Goal: Task Accomplishment & Management: Manage account settings

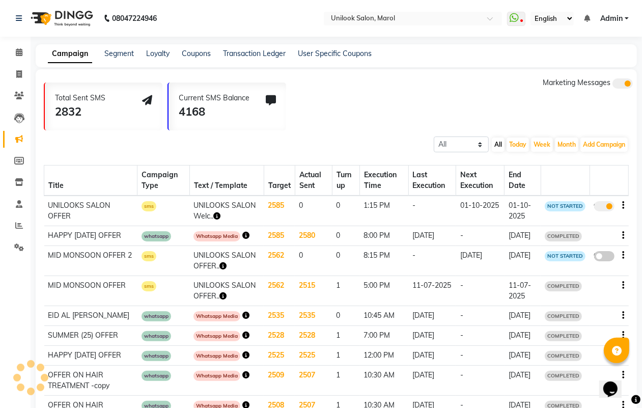
click at [538, 34] on nav "08047224946 Select Location × Unilook Salon, Marol WhatsApp Status ✕ Status: Di…" at bounding box center [321, 18] width 642 height 37
click at [18, 247] on icon at bounding box center [19, 247] width 10 height 8
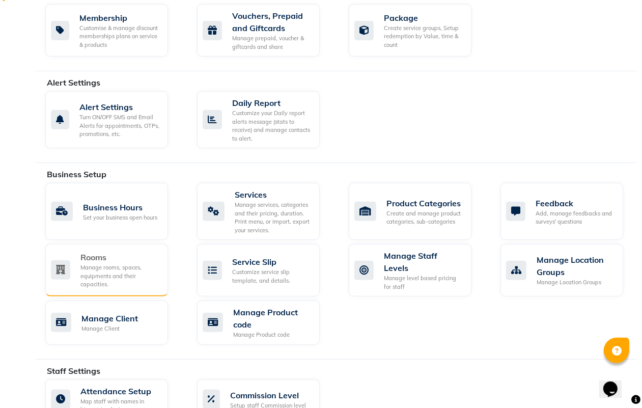
scroll to position [519, 0]
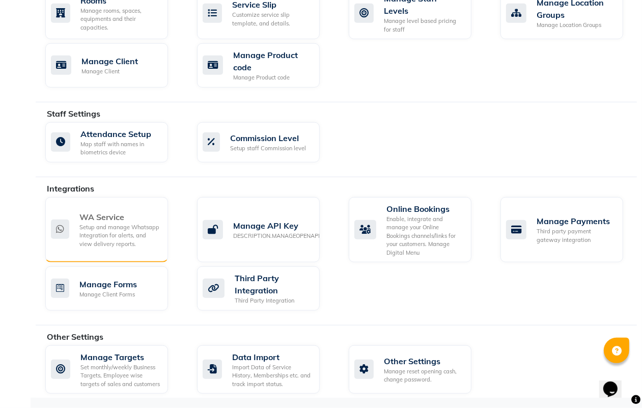
click at [125, 223] on div "Setup and manage Whatsapp Integration for alerts, and view delivery reports." at bounding box center [119, 235] width 80 height 25
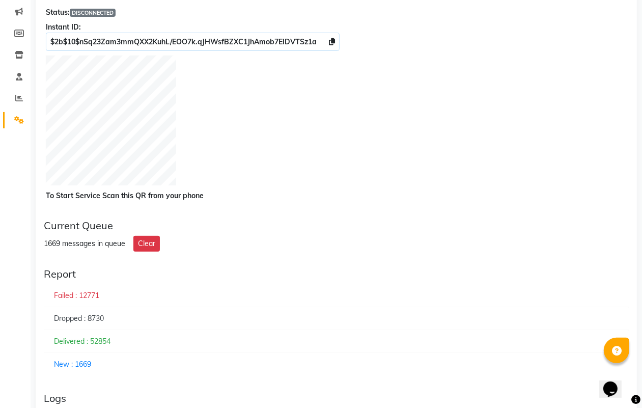
scroll to position [64, 0]
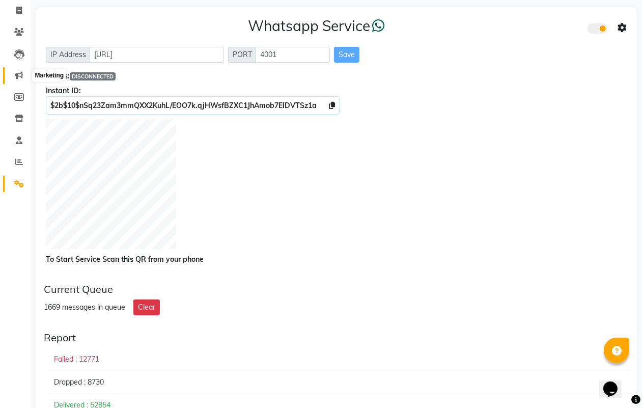
click at [20, 75] on icon at bounding box center [19, 75] width 8 height 8
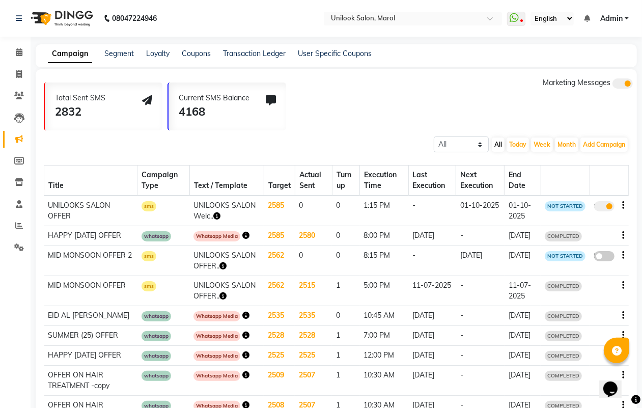
click at [622, 205] on icon "button" at bounding box center [623, 205] width 2 height 1
click at [589, 193] on div "Edit" at bounding box center [596, 198] width 32 height 13
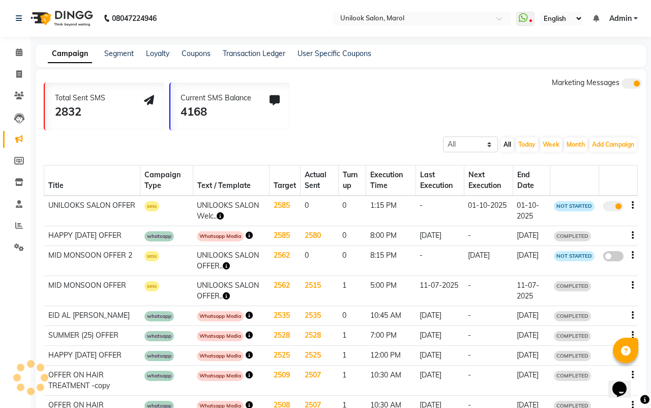
select select "3"
select select "29577"
select select "1"
select select "2"
select select "795"
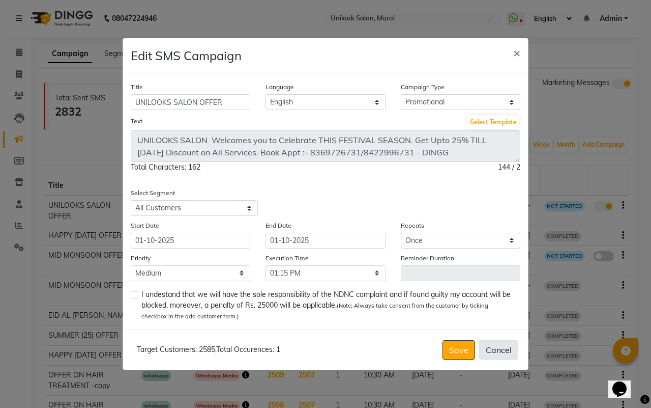
click at [513, 341] on button "Cancel" at bounding box center [498, 349] width 39 height 19
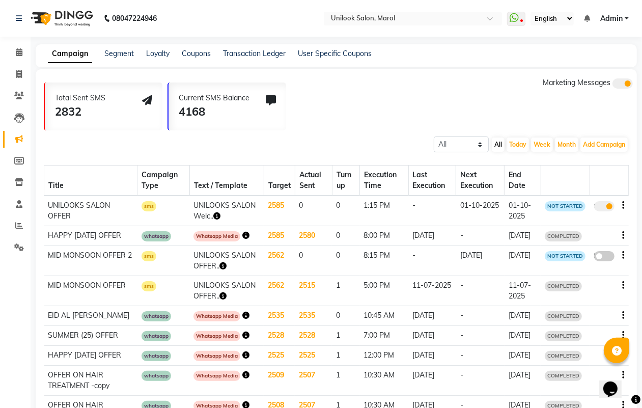
click at [622, 205] on icon "button" at bounding box center [623, 205] width 2 height 1
click at [593, 183] on div "Copy" at bounding box center [596, 186] width 32 height 13
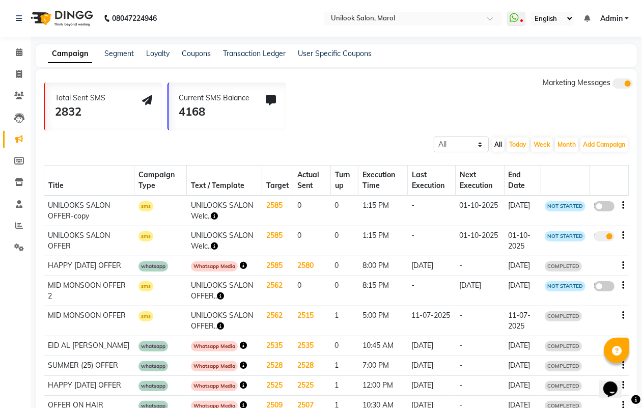
click at [601, 231] on span at bounding box center [604, 236] width 20 height 10
click at [605, 238] on input "true" at bounding box center [605, 238] width 0 height 0
click at [601, 204] on span at bounding box center [604, 206] width 20 height 10
click at [608, 208] on input "false" at bounding box center [608, 208] width 0 height 0
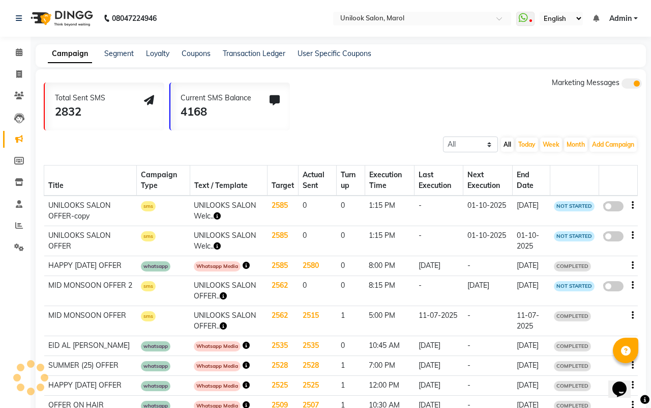
select select "3"
select select "29577"
select select "1"
select select "2"
select select "795"
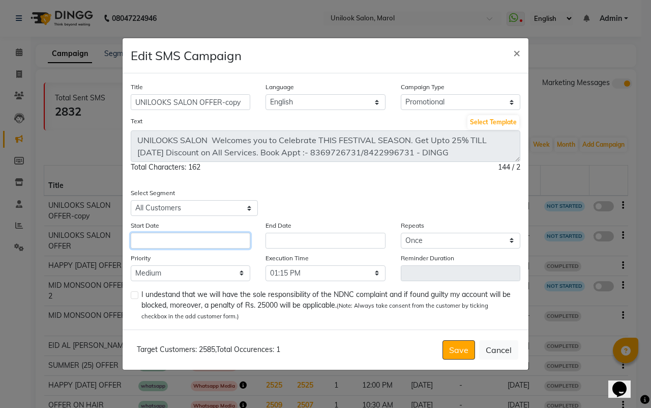
click at [207, 247] on input "text" at bounding box center [191, 241] width 120 height 16
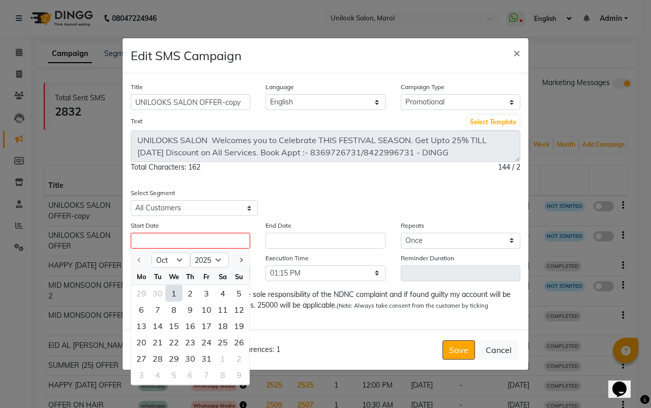
click at [172, 288] on div "1" at bounding box center [174, 293] width 16 height 16
type input "01-10-2025"
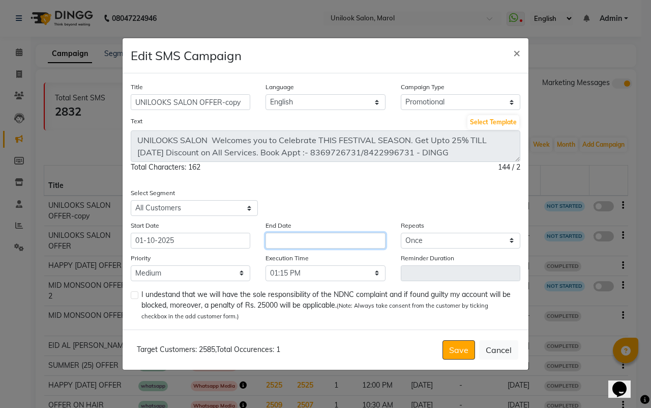
click at [280, 242] on input "text" at bounding box center [326, 241] width 120 height 16
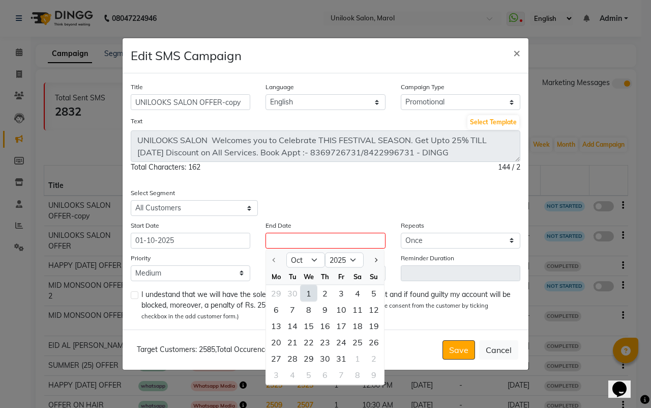
click at [307, 293] on div "1" at bounding box center [309, 293] width 16 height 16
type input "01-10-2025"
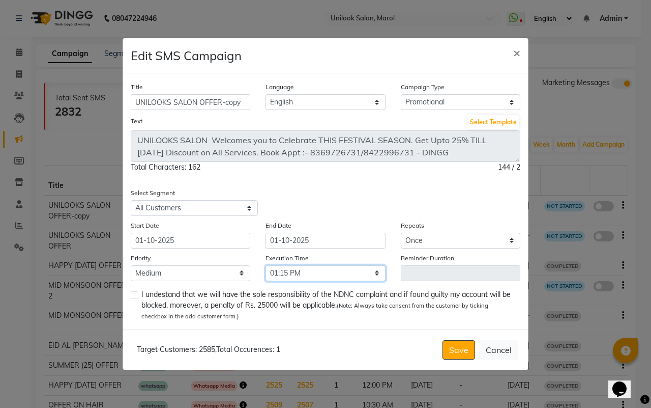
click at [283, 276] on select "Select 09:00 AM 09:15 AM 09:30 AM 09:45 AM 10:00 AM 10:15 AM 10:30 AM 10:45 AM …" at bounding box center [326, 273] width 120 height 16
select select "1140"
click at [266, 265] on select "Select 09:00 AM 09:15 AM 09:30 AM 09:45 AM 10:00 AM 10:15 AM 10:30 AM 10:45 AM …" at bounding box center [326, 273] width 120 height 16
click at [132, 294] on label at bounding box center [135, 295] width 8 height 8
click at [132, 294] on input "checkbox" at bounding box center [134, 295] width 7 height 7
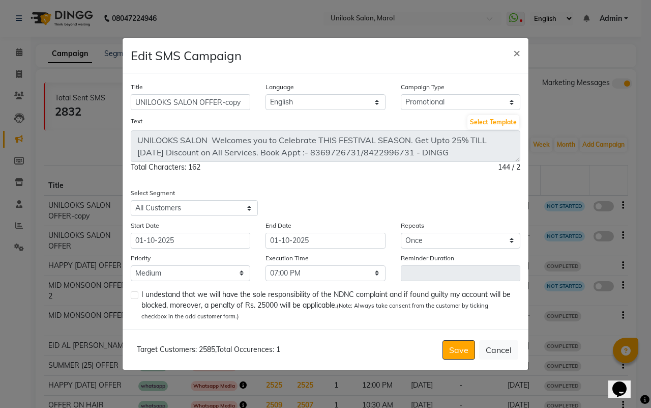
checkbox input "true"
click at [455, 343] on button "Save" at bounding box center [459, 349] width 33 height 19
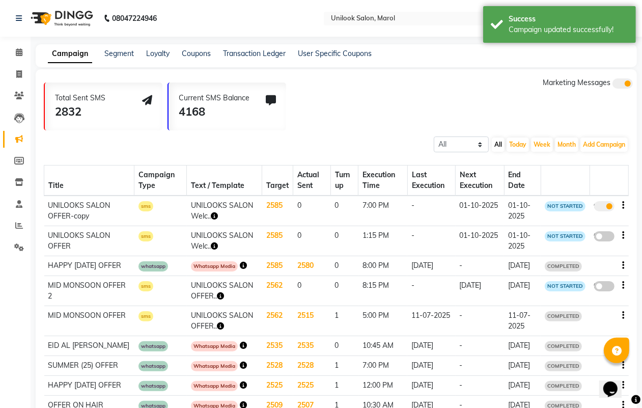
click at [211, 215] on icon "button" at bounding box center [214, 215] width 7 height 7
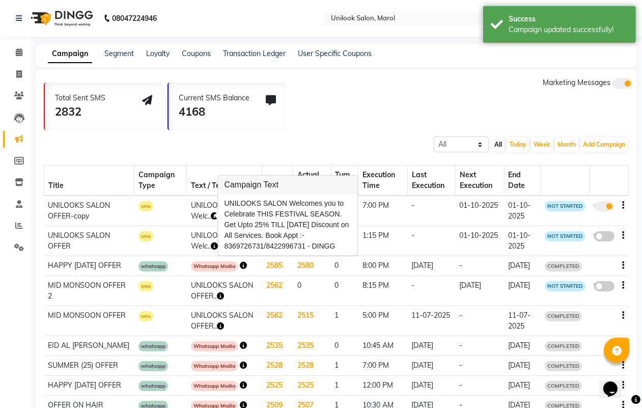
click at [624, 200] on button "button" at bounding box center [623, 205] width 2 height 11
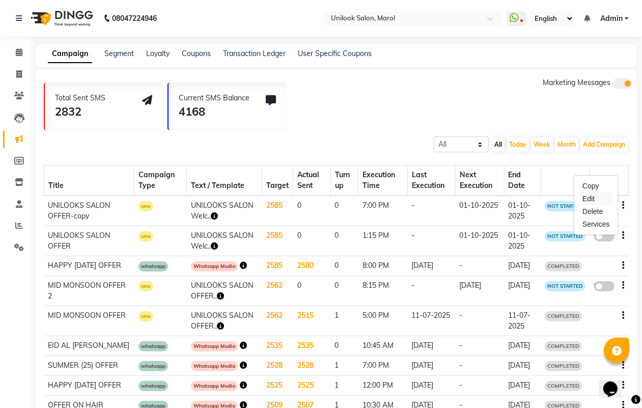
click at [592, 197] on div "Edit" at bounding box center [596, 198] width 32 height 13
select select "3"
select select "29577"
select select "1"
select select "2"
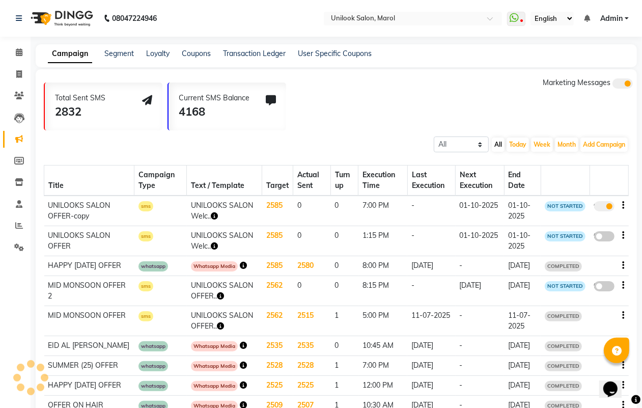
select select "1140"
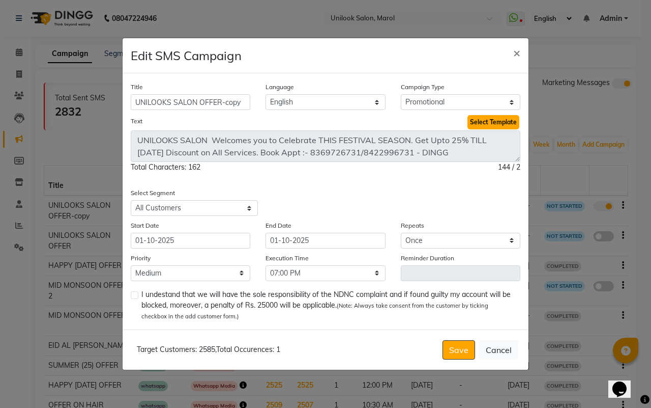
click at [474, 121] on button "Select Template" at bounding box center [494, 122] width 52 height 14
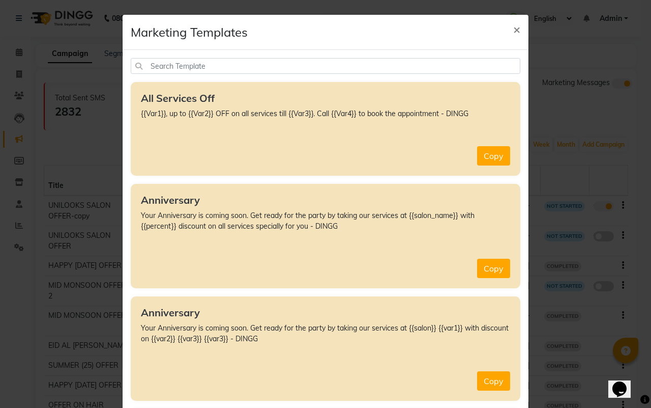
click at [612, 192] on ngb-modal-window "Marketing Templates × All Services Off {{Var1}}, up to {{Var2}} OFF on all serv…" at bounding box center [325, 204] width 651 height 408
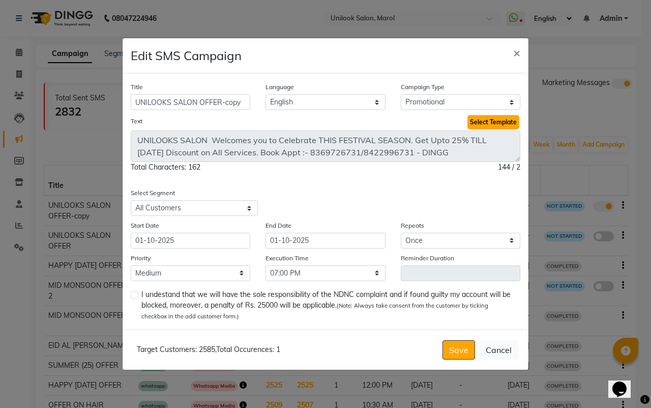
click at [484, 127] on button "Select Template" at bounding box center [494, 122] width 52 height 14
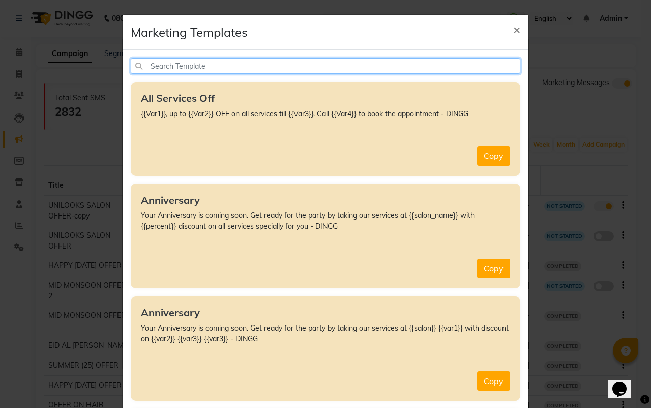
click at [259, 65] on input "text" at bounding box center [326, 66] width 390 height 16
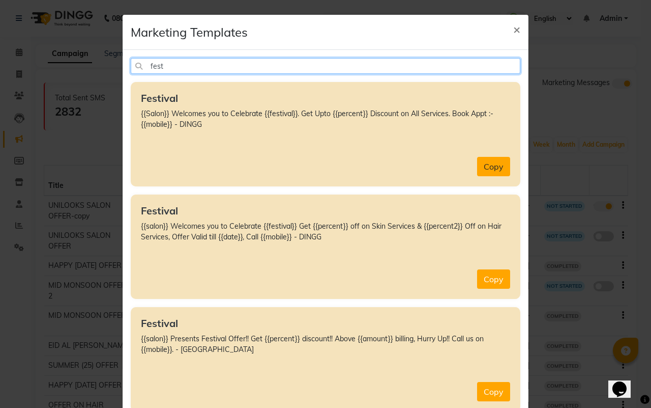
type input "fest"
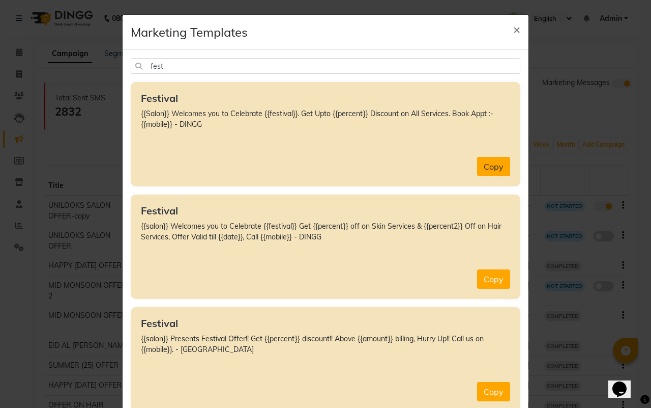
click at [477, 168] on button "Copy" at bounding box center [493, 166] width 33 height 19
type textarea "{{Salon}} Welcomes you to Celebrate {{festival}}. Get Upto {{percent}} Discount…"
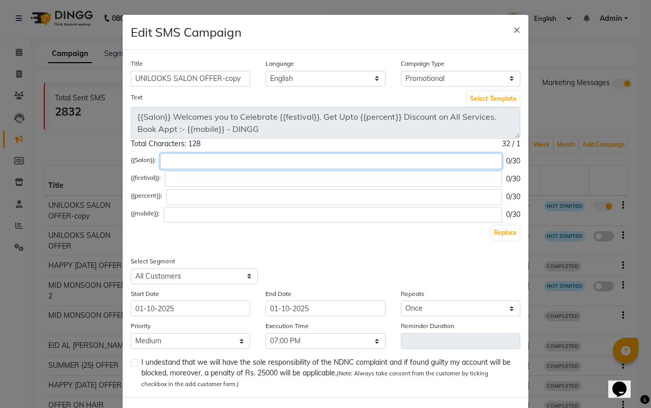
click at [238, 156] on input "text" at bounding box center [331, 161] width 342 height 16
type input "UNILOOKS SALON"
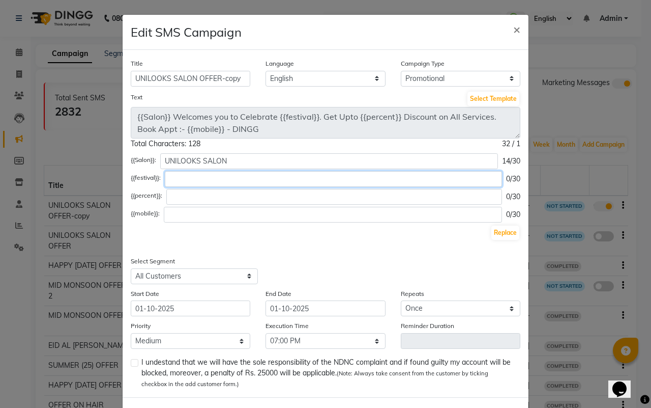
click at [204, 179] on input "text" at bounding box center [333, 179] width 337 height 16
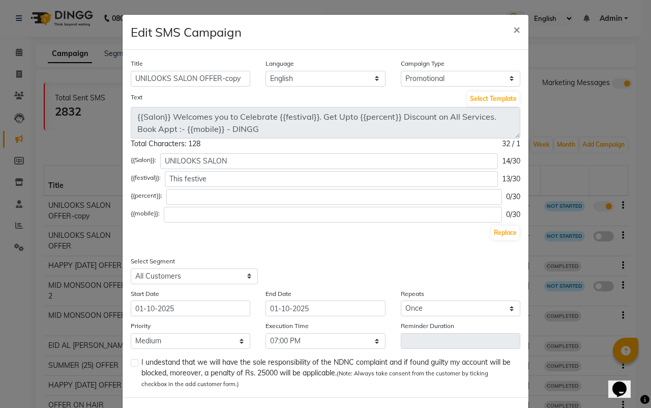
click at [528, 57] on ngb-modal-window "Edit SMS Campaign × Title UNILOOKS SALON OFFER-copy Language English Campaign T…" at bounding box center [325, 204] width 651 height 408
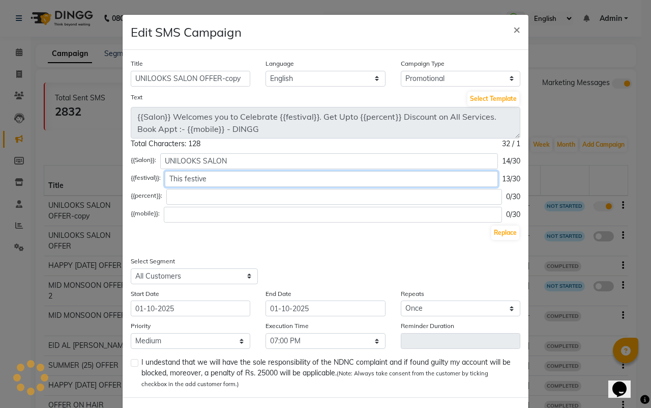
click at [266, 180] on input "This festive" at bounding box center [331, 179] width 333 height 16
type input "This festival Season"
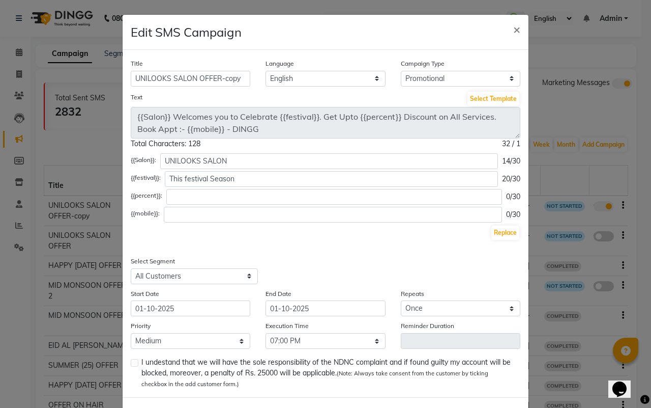
click at [265, 205] on div "{{Salon}}: UNILOOKS SALON 14/30 {{festival}}: This festival Season 20/30 {{perc…" at bounding box center [326, 197] width 390 height 88
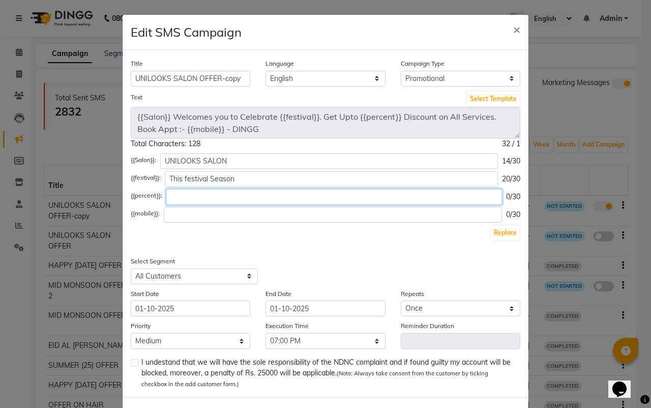
click at [263, 195] on input "text" at bounding box center [334, 197] width 336 height 16
type input "25% OFF till"
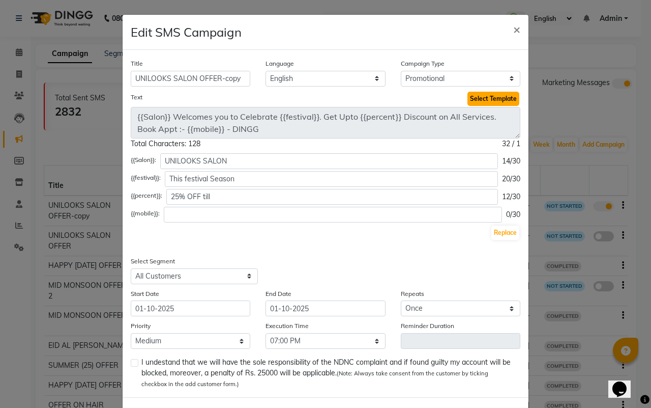
click at [470, 97] on button "Select Template" at bounding box center [494, 99] width 52 height 14
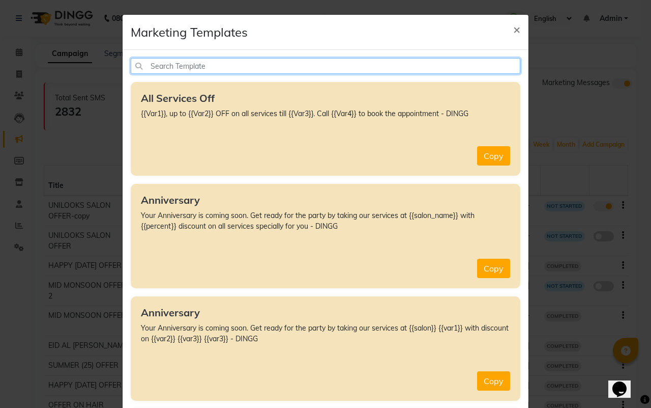
click at [213, 65] on input "text" at bounding box center [326, 66] width 390 height 16
type input "c"
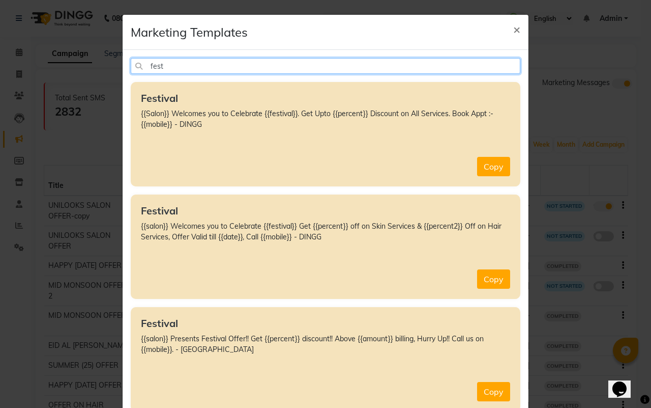
type input "festi"
click at [283, 65] on input "festi" at bounding box center [326, 66] width 390 height 16
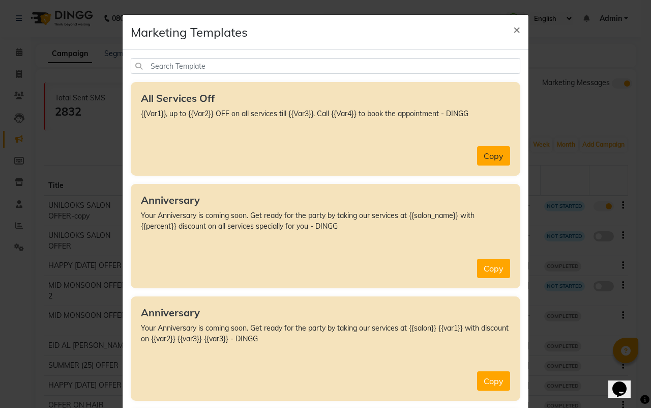
click at [488, 154] on button "Copy" at bounding box center [493, 155] width 33 height 19
type textarea "{{Var1}}, up to {{Var2}} OFF on all services till {{Var3}}. Call {{Var4}} to bo…"
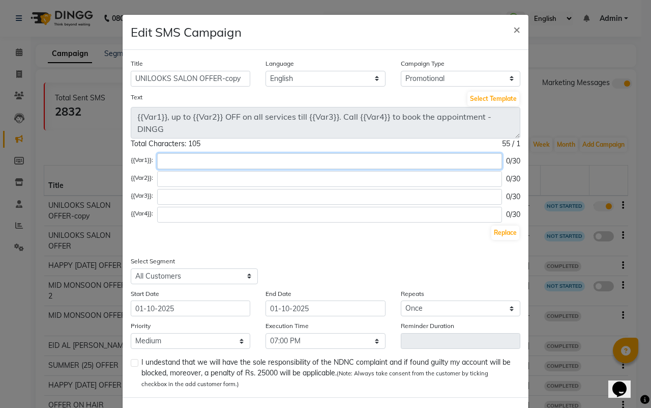
click at [195, 156] on input "text" at bounding box center [329, 161] width 345 height 16
type input "UNILOOK SALON Brings you"
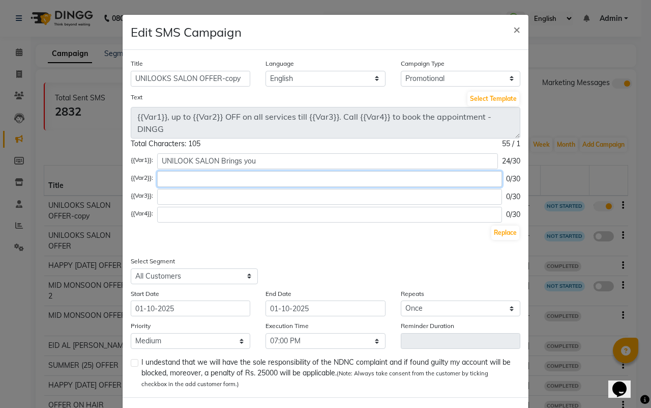
click at [216, 184] on input "text" at bounding box center [329, 179] width 345 height 16
type input "25%"
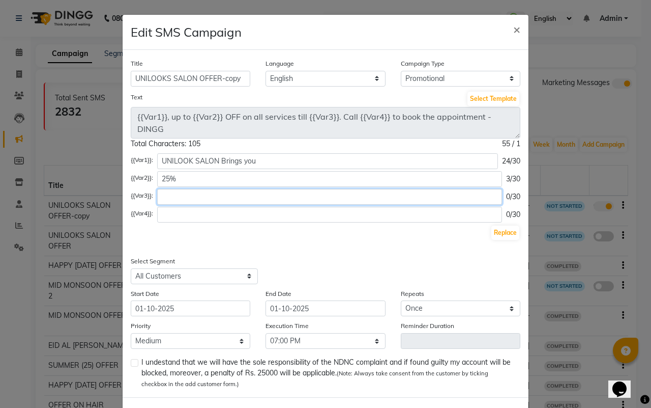
click at [219, 198] on input "text" at bounding box center [329, 197] width 345 height 16
type input "[DATE]"
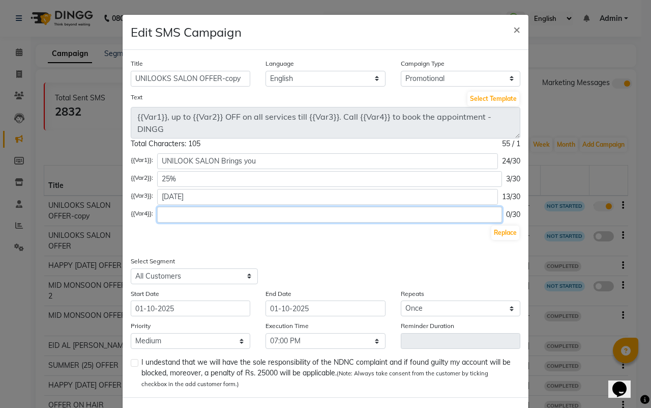
click at [337, 214] on input "text" at bounding box center [329, 215] width 345 height 16
paste input "8369726731/8422996731"
type input "8369726731/8422996731"
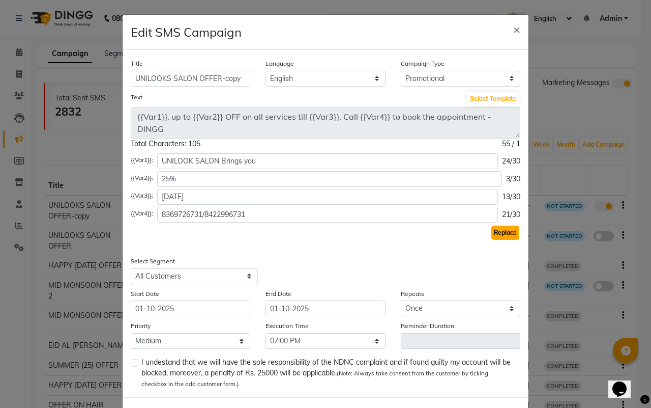
click at [492, 233] on button "Replace" at bounding box center [506, 232] width 28 height 14
type textarea "UNILOOK SALON Brings you, up to 25% OFF on all services till [DATE]. Call [PHON…"
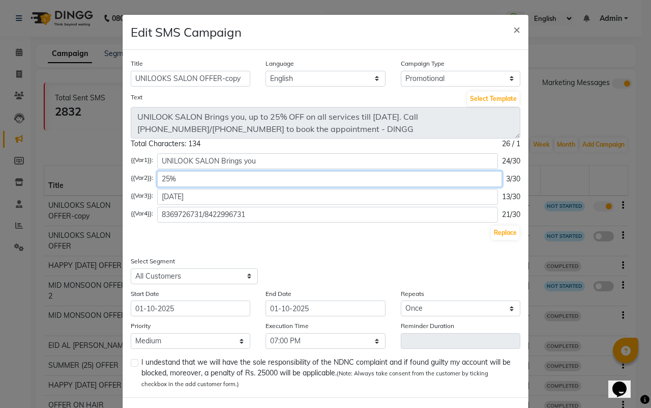
click at [181, 179] on input "25%" at bounding box center [329, 179] width 345 height 16
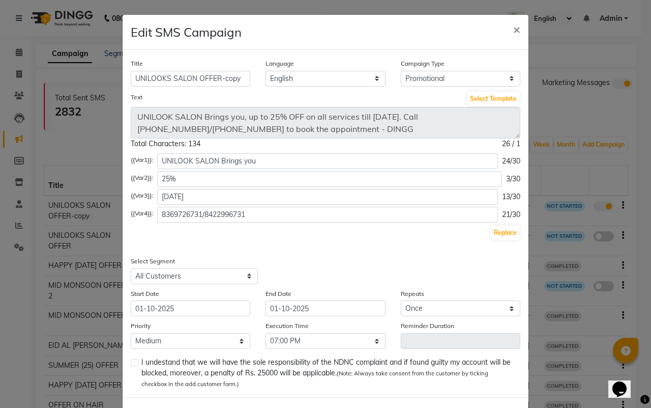
click at [336, 230] on div "Replace" at bounding box center [326, 232] width 390 height 16
click at [131, 360] on label at bounding box center [135, 363] width 8 height 8
click at [131, 360] on input "checkbox" at bounding box center [134, 363] width 7 height 7
checkbox input "true"
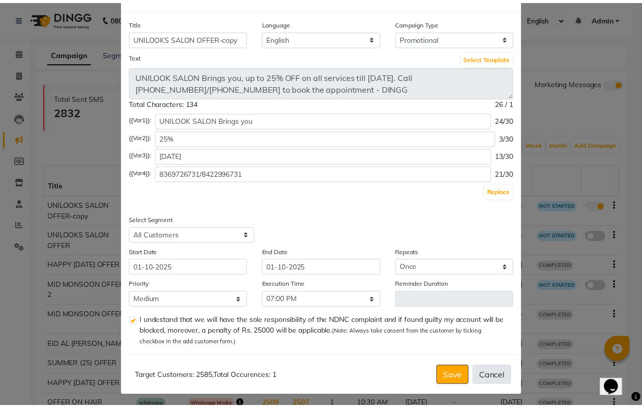
scroll to position [43, 0]
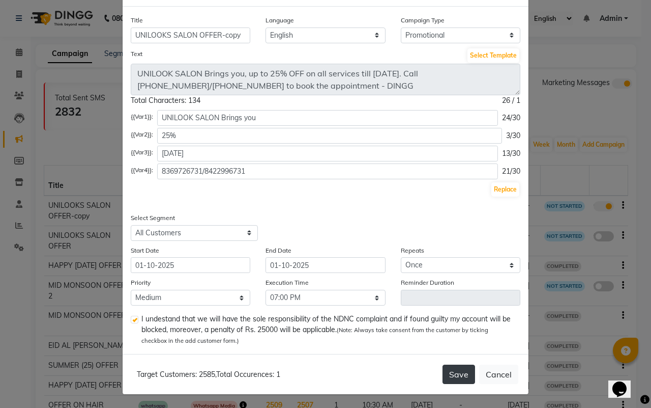
click at [449, 372] on button "Save" at bounding box center [459, 373] width 33 height 19
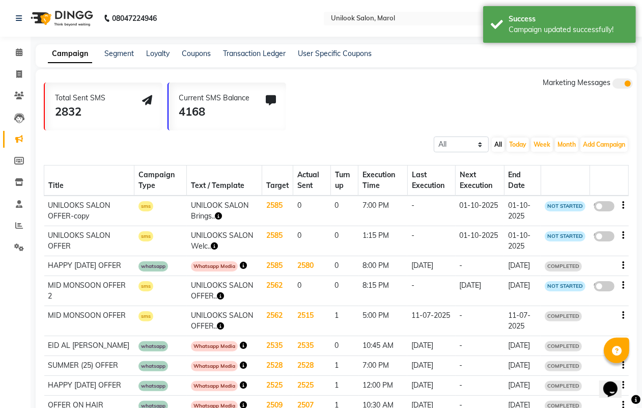
click at [609, 203] on span at bounding box center [604, 206] width 20 height 10
click at [608, 208] on input "false" at bounding box center [608, 208] width 0 height 0
select select "3"
select select "29577"
select select "1"
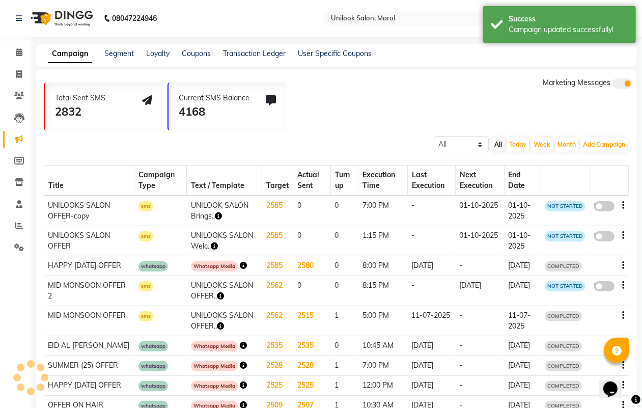
select select "2"
select select "1140"
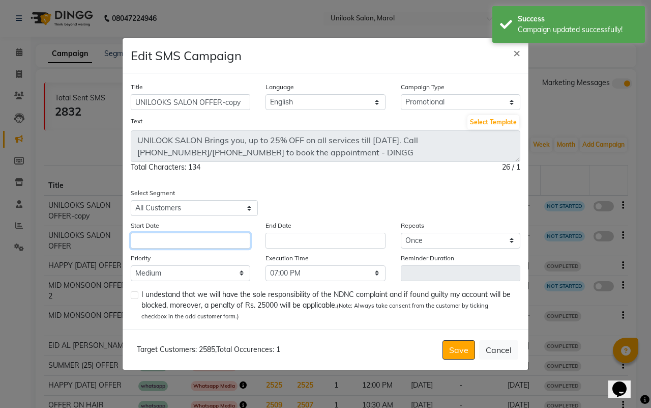
click at [186, 237] on input "text" at bounding box center [191, 241] width 120 height 16
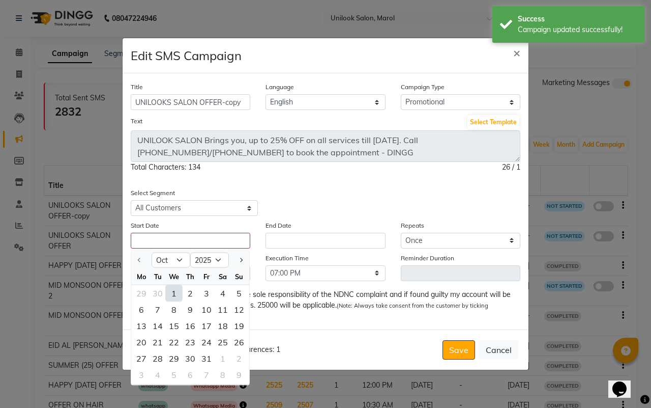
click at [176, 293] on div "1" at bounding box center [174, 293] width 16 height 16
type input "01-10-2025"
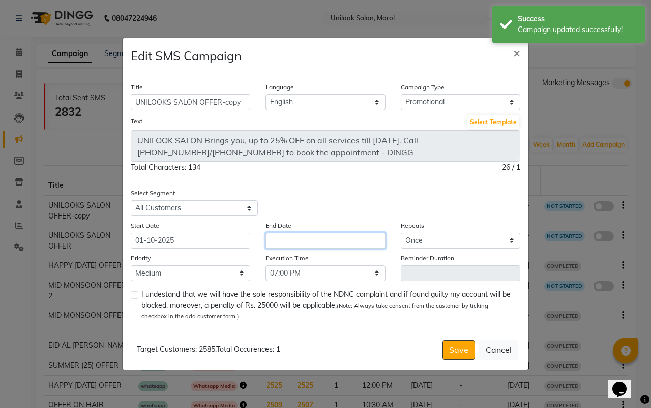
click at [340, 243] on input "text" at bounding box center [326, 241] width 120 height 16
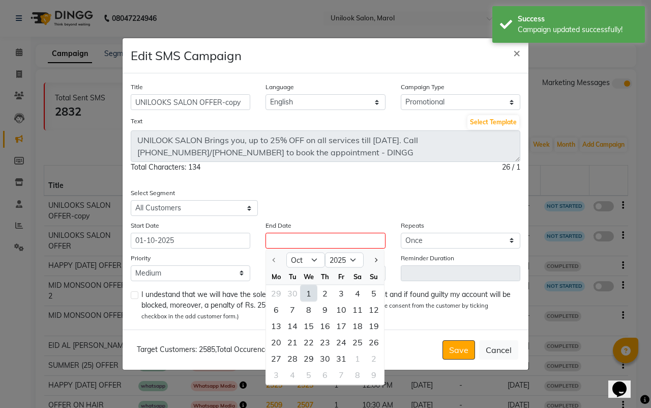
click at [310, 291] on div "1" at bounding box center [309, 293] width 16 height 16
type input "01-10-2025"
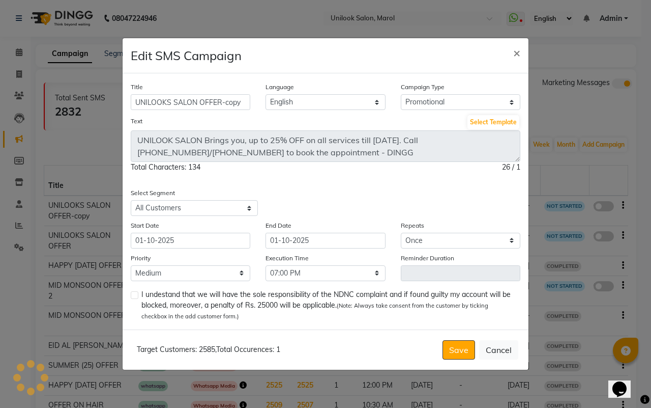
click at [134, 294] on label at bounding box center [135, 295] width 8 height 8
click at [134, 294] on input "checkbox" at bounding box center [134, 295] width 7 height 7
checkbox input "true"
click at [458, 346] on button "Save" at bounding box center [459, 349] width 33 height 19
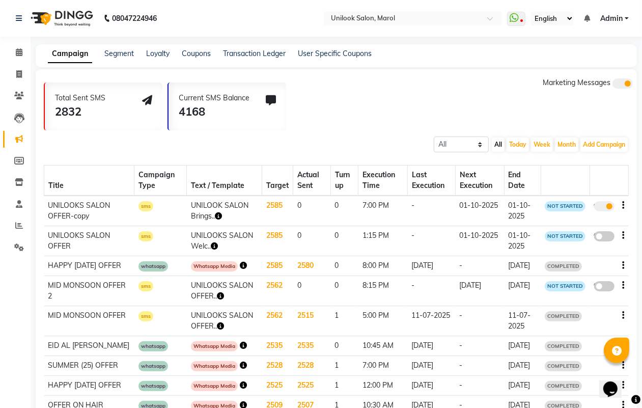
click at [211, 245] on icon "button" at bounding box center [214, 245] width 7 height 7
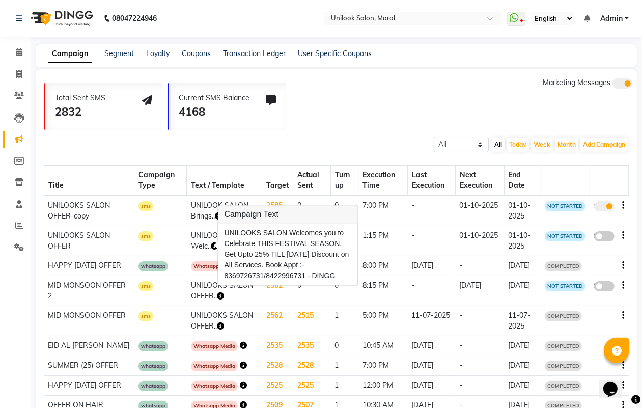
click at [393, 222] on td "7:00 PM" at bounding box center [382, 210] width 49 height 31
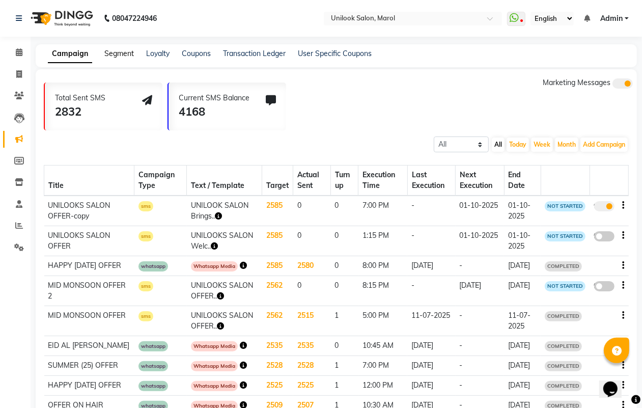
click at [113, 49] on link "Segment" at bounding box center [119, 53] width 30 height 9
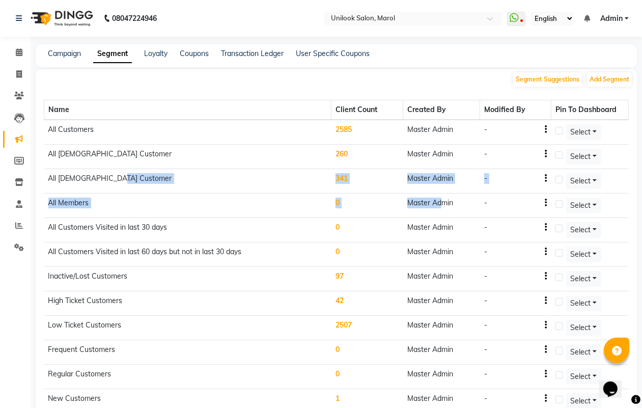
drag, startPoint x: 323, startPoint y: 182, endPoint x: 444, endPoint y: 194, distance: 121.2
click at [444, 195] on tbody "All Customers 2585 Master Admin - Select All [DEMOGRAPHIC_DATA] Customer 260 Ma…" at bounding box center [336, 328] width 584 height 416
click at [444, 195] on td "Master Admin" at bounding box center [441, 205] width 77 height 24
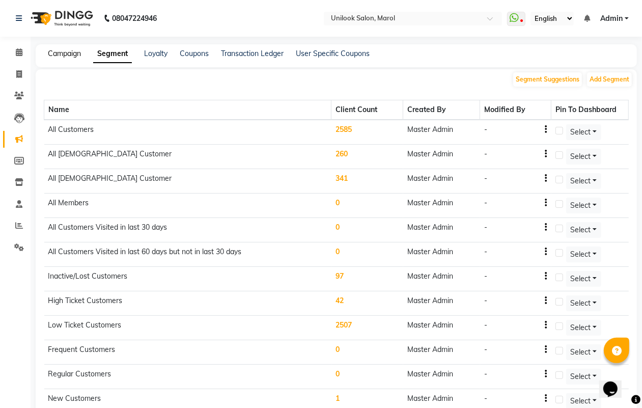
click at [57, 55] on link "Campaign" at bounding box center [64, 53] width 33 height 9
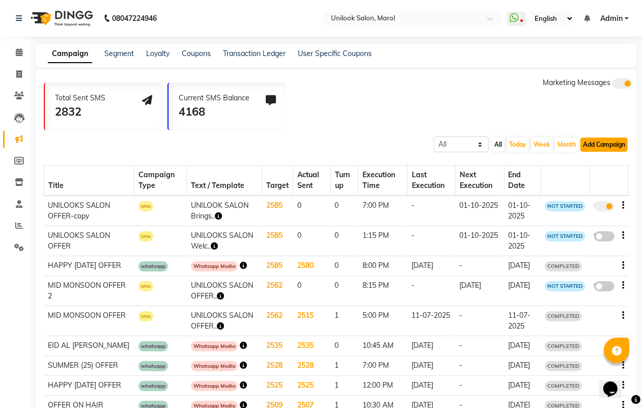
click at [598, 139] on button "Add Campaign" at bounding box center [603, 144] width 47 height 14
click at [598, 160] on div "SMS Campaign" at bounding box center [595, 160] width 86 height 15
select select "2"
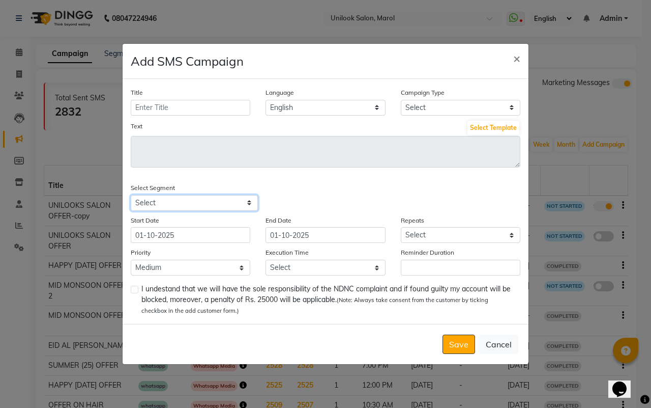
click at [156, 202] on select "Select All Customers All Male Customer All Female Customer All Members All Cust…" at bounding box center [194, 203] width 127 height 16
select select "29579"
click at [131, 195] on select "Select All Customers All Male Customer All Female Customer All Members All Cust…" at bounding box center [194, 203] width 127 height 16
click at [204, 345] on span "Target Customers: 341" at bounding box center [174, 343] width 74 height 9
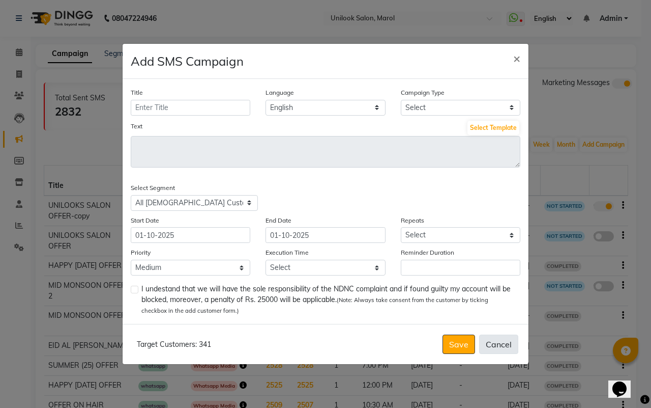
click at [500, 346] on button "Cancel" at bounding box center [498, 343] width 39 height 19
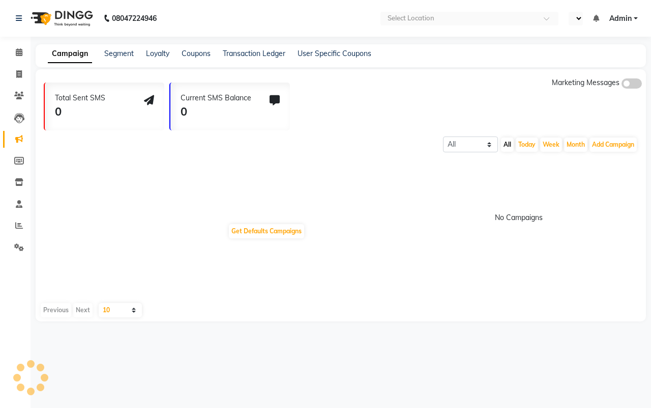
select select "en"
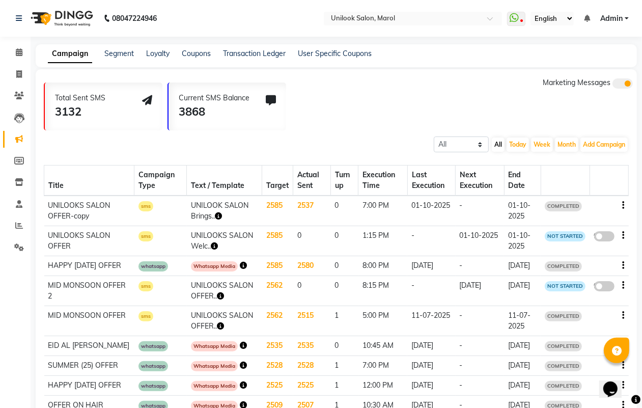
click at [298, 203] on td "2537" at bounding box center [312, 210] width 38 height 31
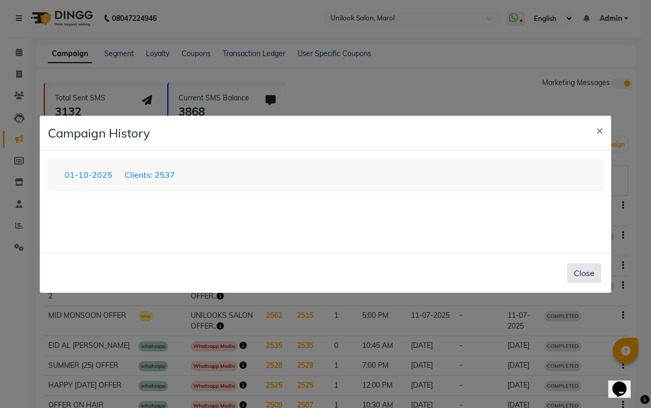
click at [584, 270] on button "Close" at bounding box center [584, 272] width 34 height 19
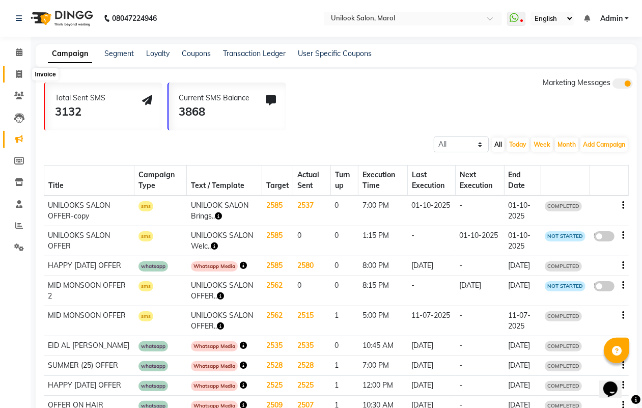
click at [18, 70] on icon at bounding box center [19, 74] width 6 height 8
select select "service"
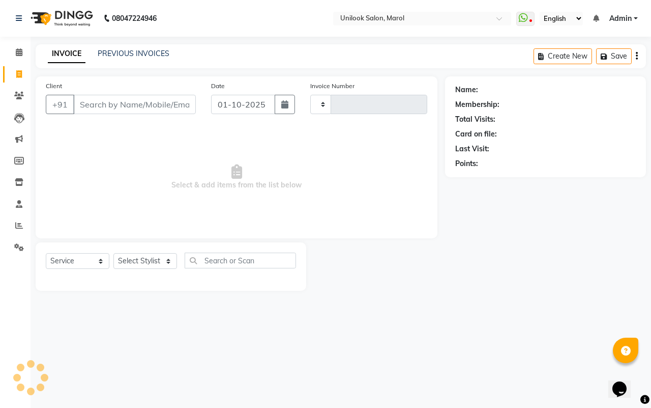
type input "0003"
select select "6559"
click at [18, 141] on icon at bounding box center [19, 139] width 8 height 8
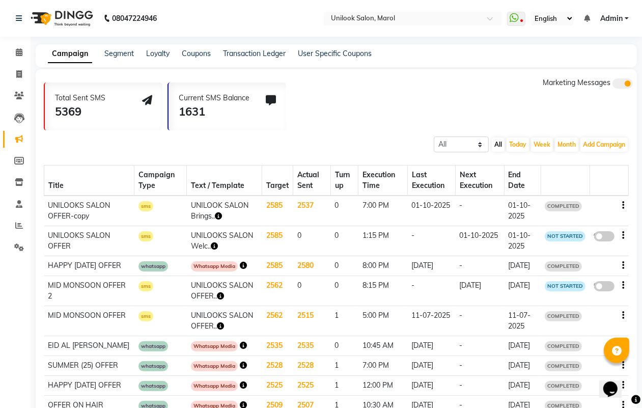
click at [303, 205] on td "2537" at bounding box center [312, 210] width 38 height 31
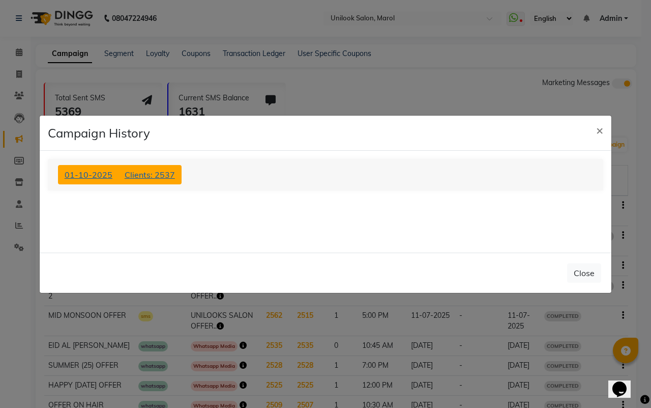
click at [156, 171] on span "Clients: 2537" at bounding box center [150, 174] width 50 height 10
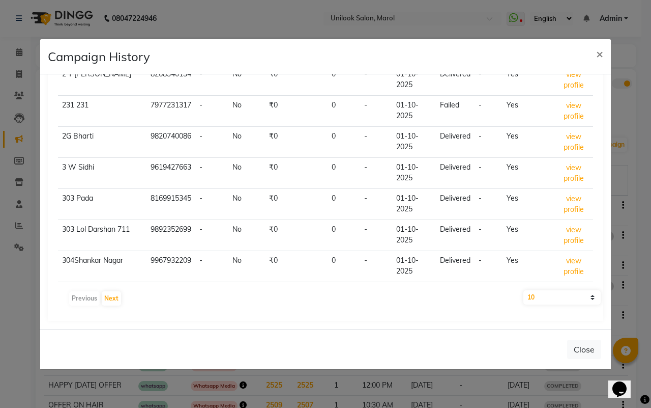
scroll to position [210, 0]
click at [583, 299] on select "10 50 100 500" at bounding box center [562, 297] width 77 height 14
select select "500"
click at [524, 290] on select "10 50 100 500" at bounding box center [562, 297] width 77 height 14
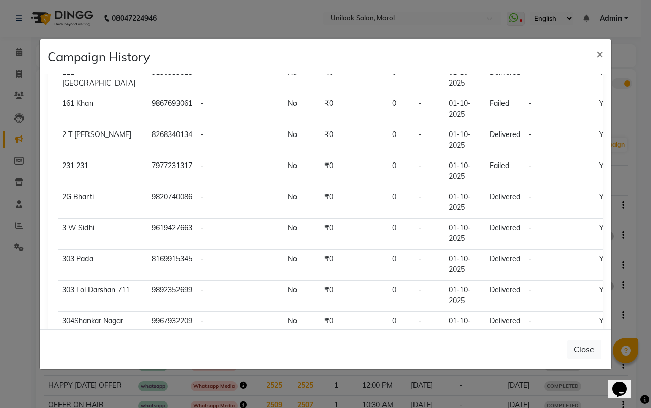
scroll to position [0, 0]
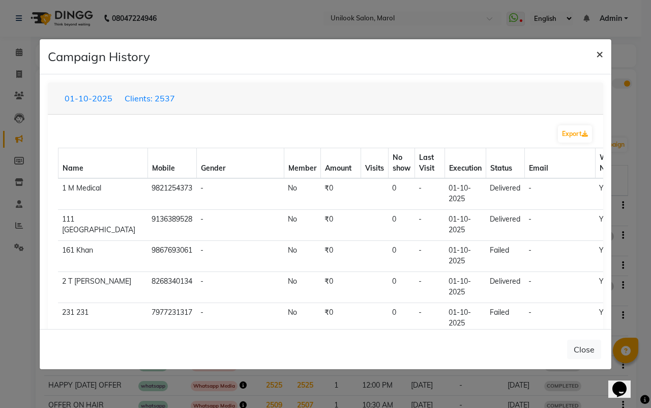
click at [598, 54] on span "×" at bounding box center [599, 53] width 7 height 15
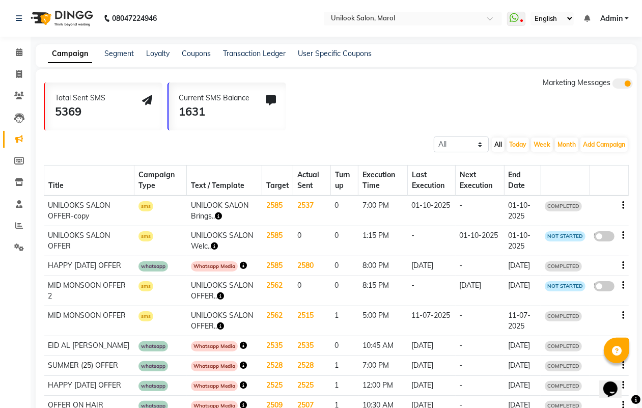
click at [299, 204] on td "2537" at bounding box center [312, 210] width 38 height 31
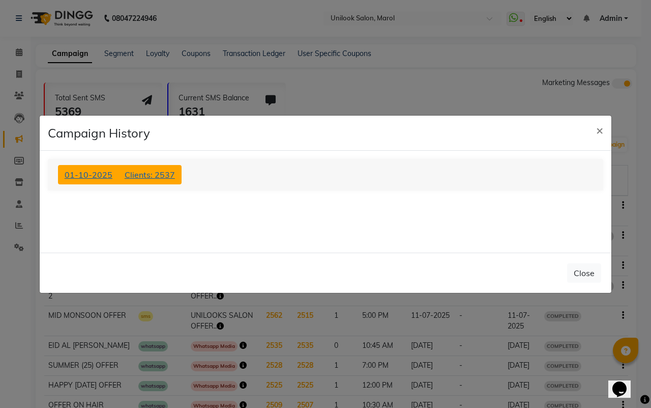
click at [100, 173] on button "01-10-2025 Clients: 2537" at bounding box center [120, 174] width 124 height 19
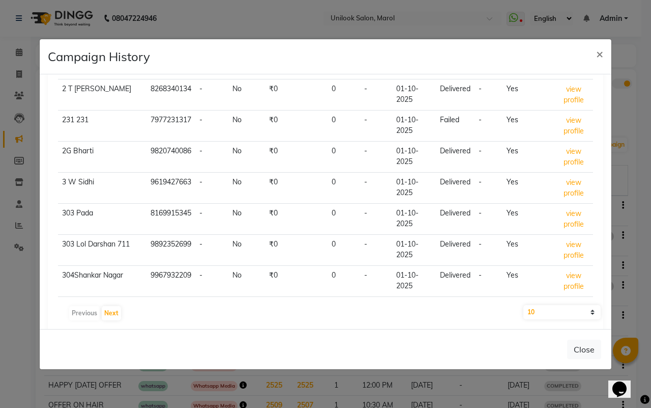
scroll to position [210, 0]
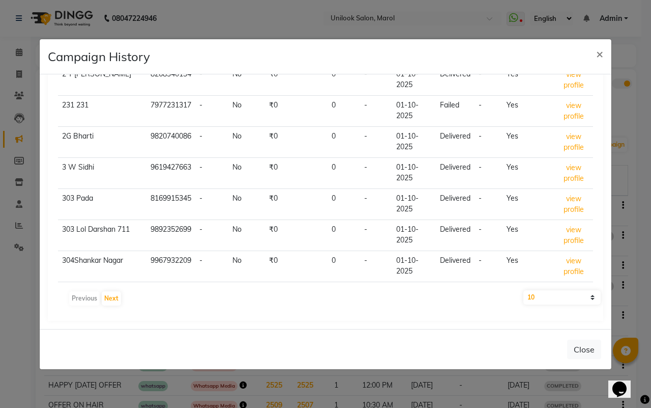
click at [532, 299] on select "10 50 100 500" at bounding box center [562, 297] width 77 height 14
select select "500"
click at [524, 290] on select "10 50 100 500" at bounding box center [562, 297] width 77 height 14
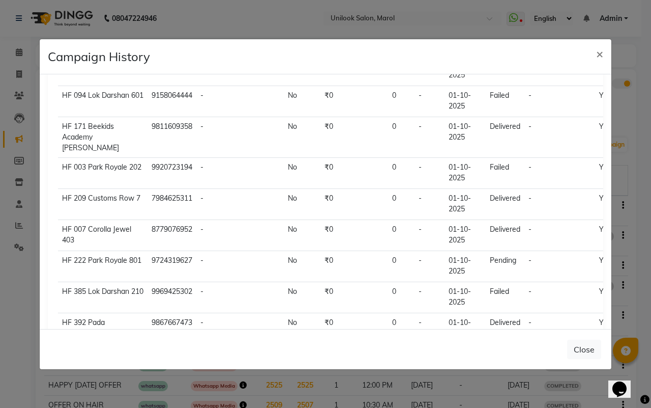
scroll to position [15758, 0]
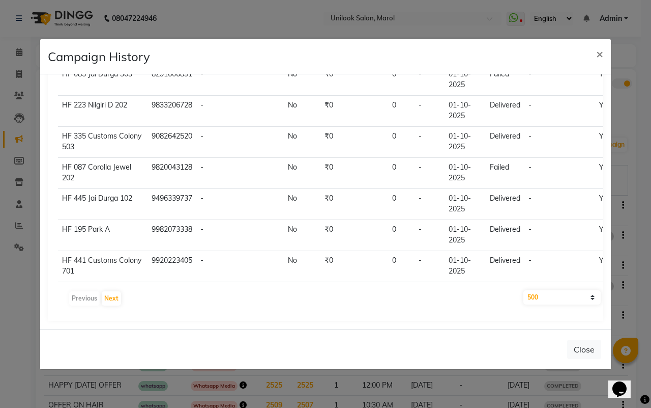
click at [531, 298] on select "10 50 100 500" at bounding box center [562, 297] width 77 height 14
click at [112, 296] on button "Next" at bounding box center [111, 298] width 19 height 14
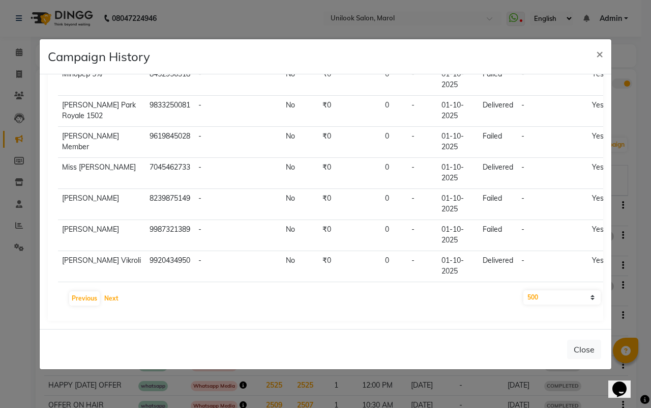
scroll to position [16310, 0]
click at [118, 301] on button "Next" at bounding box center [111, 298] width 19 height 14
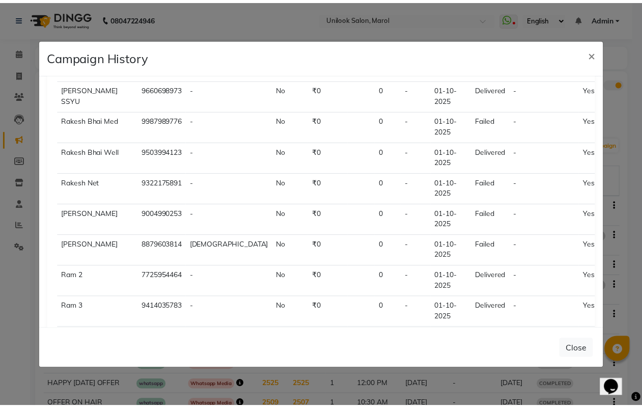
scroll to position [13636, 0]
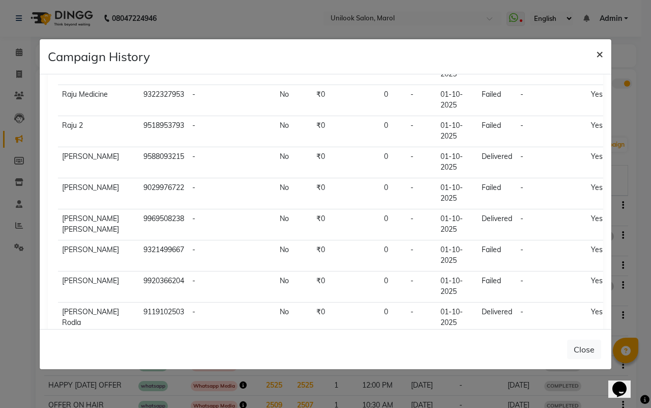
click at [601, 51] on span "×" at bounding box center [599, 53] width 7 height 15
